Goal: Navigation & Orientation: Find specific page/section

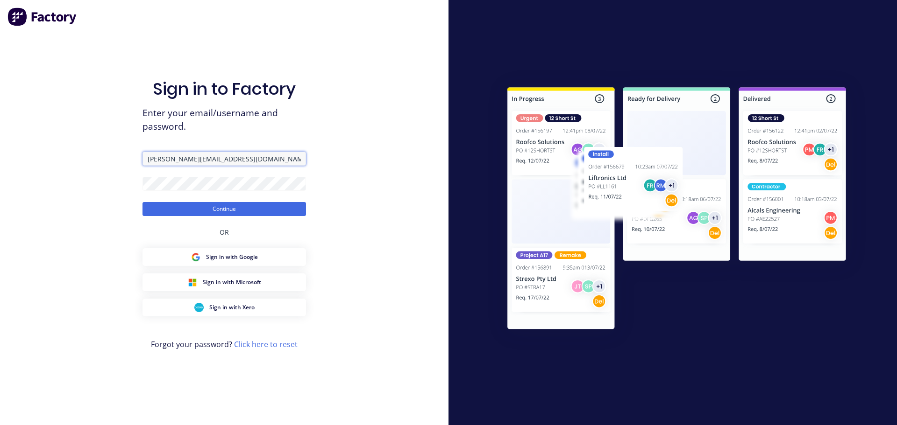
drag, startPoint x: 243, startPoint y: 161, endPoint x: 101, endPoint y: 159, distance: 142.0
click at [102, 159] on div "Sign in to Factory Enter your email/username and password. [PERSON_NAME][EMAIL_…" at bounding box center [224, 212] width 448 height 425
drag, startPoint x: 166, startPoint y: 157, endPoint x: 82, endPoint y: 142, distance: 85.9
click at [82, 142] on div "Sign in to Factory Enter your email/username and password. aru Continue OR Sign…" at bounding box center [224, 212] width 448 height 425
type input "[PERSON_NAME][EMAIL_ADDRESS][DOMAIN_NAME]"
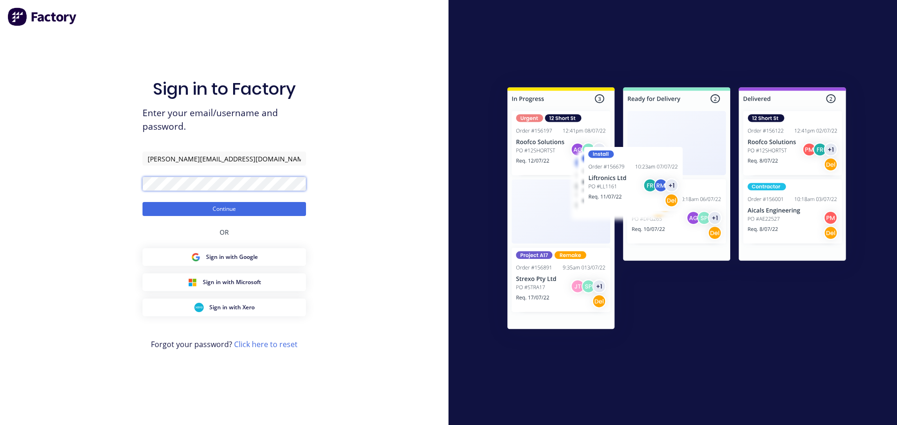
click at [64, 167] on div "Sign in to Factory Enter your email/username and password. [PERSON_NAME][EMAIL_…" at bounding box center [224, 212] width 448 height 425
click at [142, 202] on button "Continue" at bounding box center [223, 209] width 163 height 14
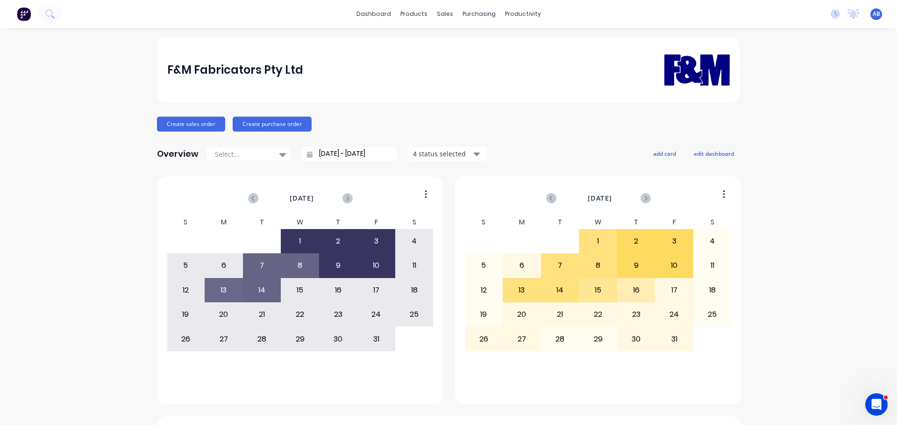
drag, startPoint x: 795, startPoint y: 177, endPoint x: 787, endPoint y: 173, distance: 8.8
click at [795, 177] on div "F&M Fabricators Pty Ltd Create sales order Create purchase order Overview Selec…" at bounding box center [448, 341] width 897 height 608
click at [809, 155] on div "F&M Fabricators Pty Ltd Create sales order Create purchase order Overview Selec…" at bounding box center [448, 341] width 897 height 608
click at [471, 61] on div "Customers" at bounding box center [474, 63] width 34 height 8
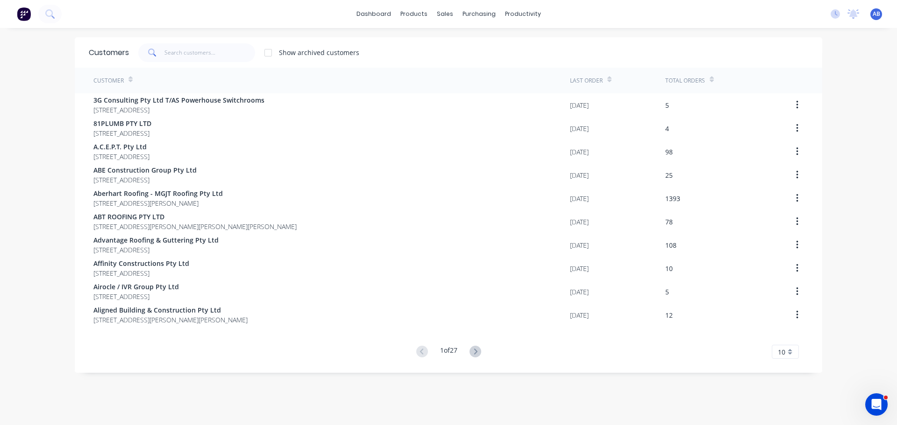
click at [666, 21] on div "dashboard products sales purchasing productivity dashboard products Product Cat…" at bounding box center [448, 14] width 897 height 28
click at [674, 7] on div "dashboard products sales purchasing productivity dashboard products Product Cat…" at bounding box center [448, 14] width 897 height 28
click at [459, 52] on div "Show archived customers" at bounding box center [468, 52] width 679 height 19
click at [441, 56] on div "Show archived customers" at bounding box center [468, 52] width 679 height 19
click at [540, 56] on div "Show archived customers" at bounding box center [468, 52] width 679 height 19
